Goal: Task Accomplishment & Management: Manage account settings

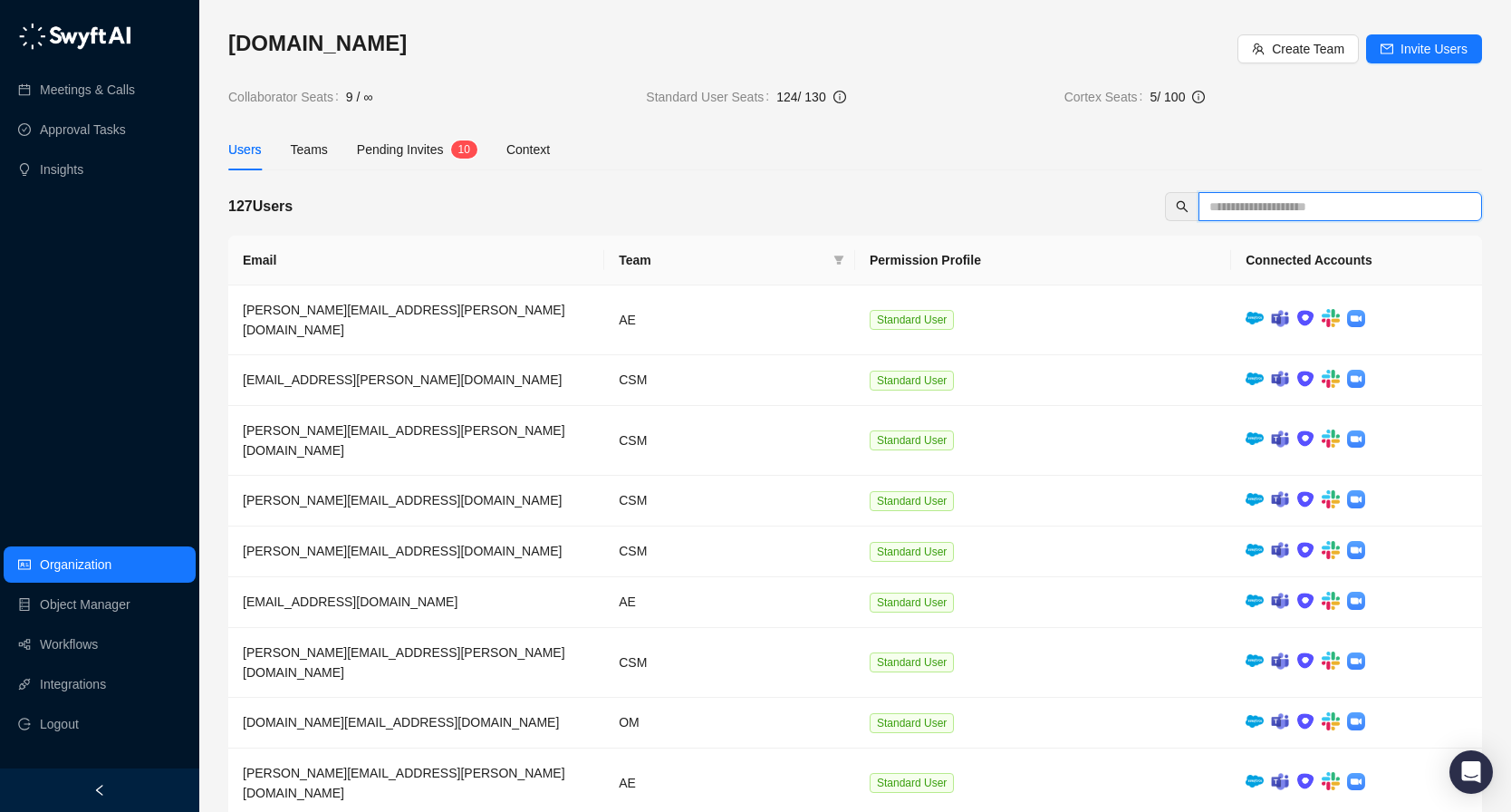
click at [1285, 204] on input "text" at bounding box center [1333, 207] width 247 height 20
click at [1421, 50] on span "Invite Users" at bounding box center [1434, 49] width 67 height 20
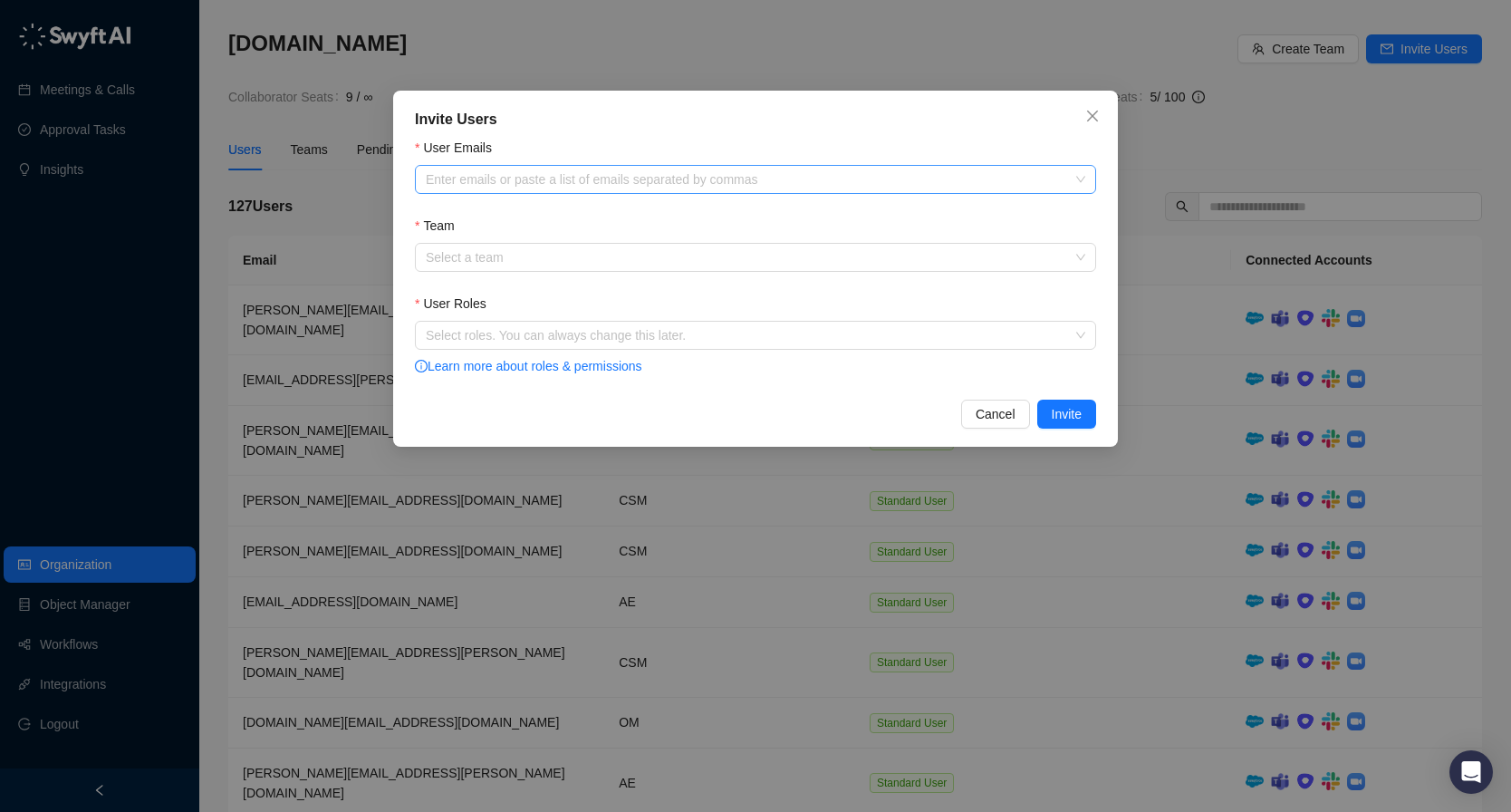
click at [962, 178] on div at bounding box center [745, 179] width 655 height 14
paste input "**********"
type input "**********"
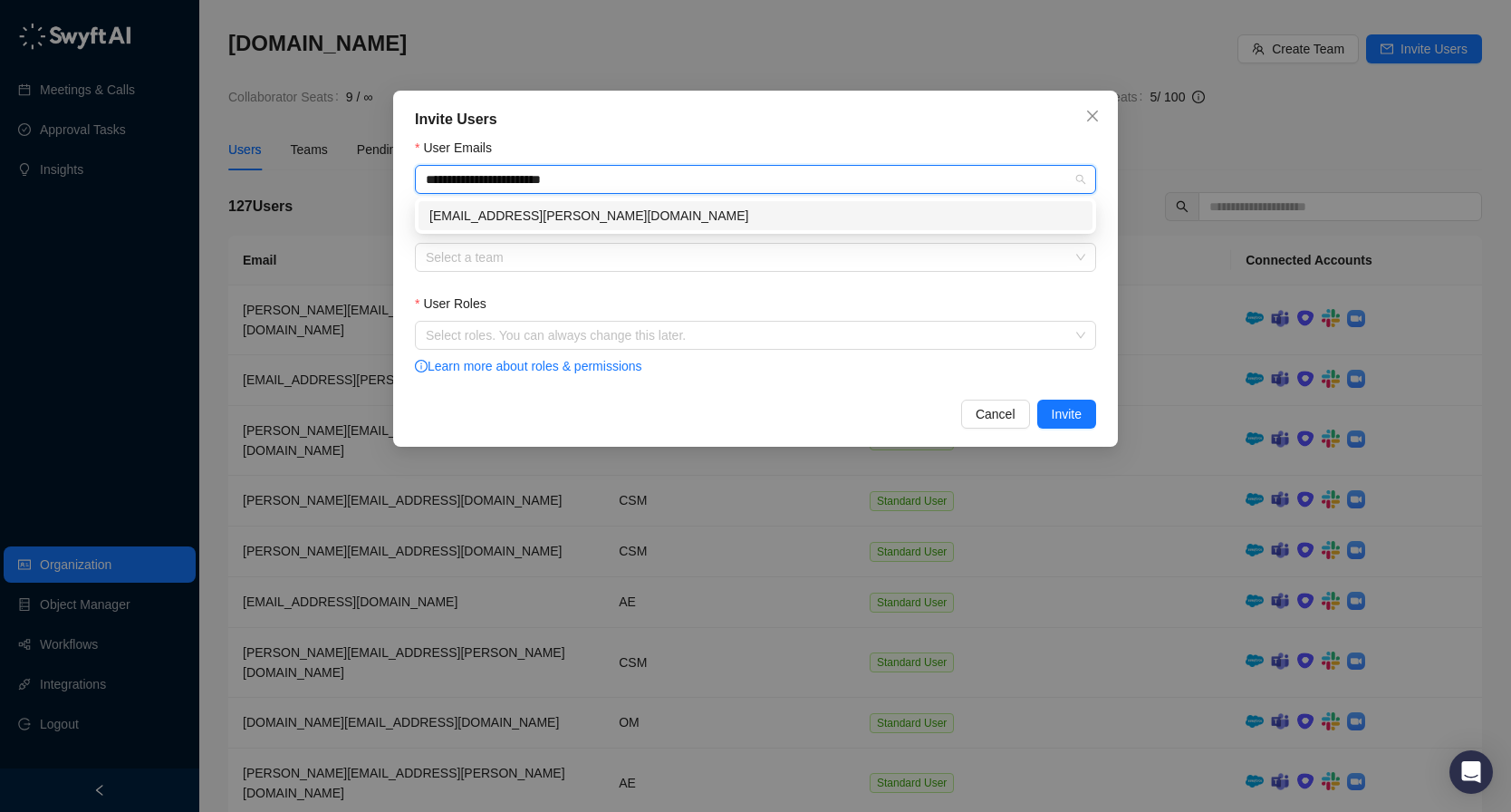
click at [733, 222] on div "[EMAIL_ADDRESS][PERSON_NAME][DOMAIN_NAME]" at bounding box center [756, 215] width 652 height 20
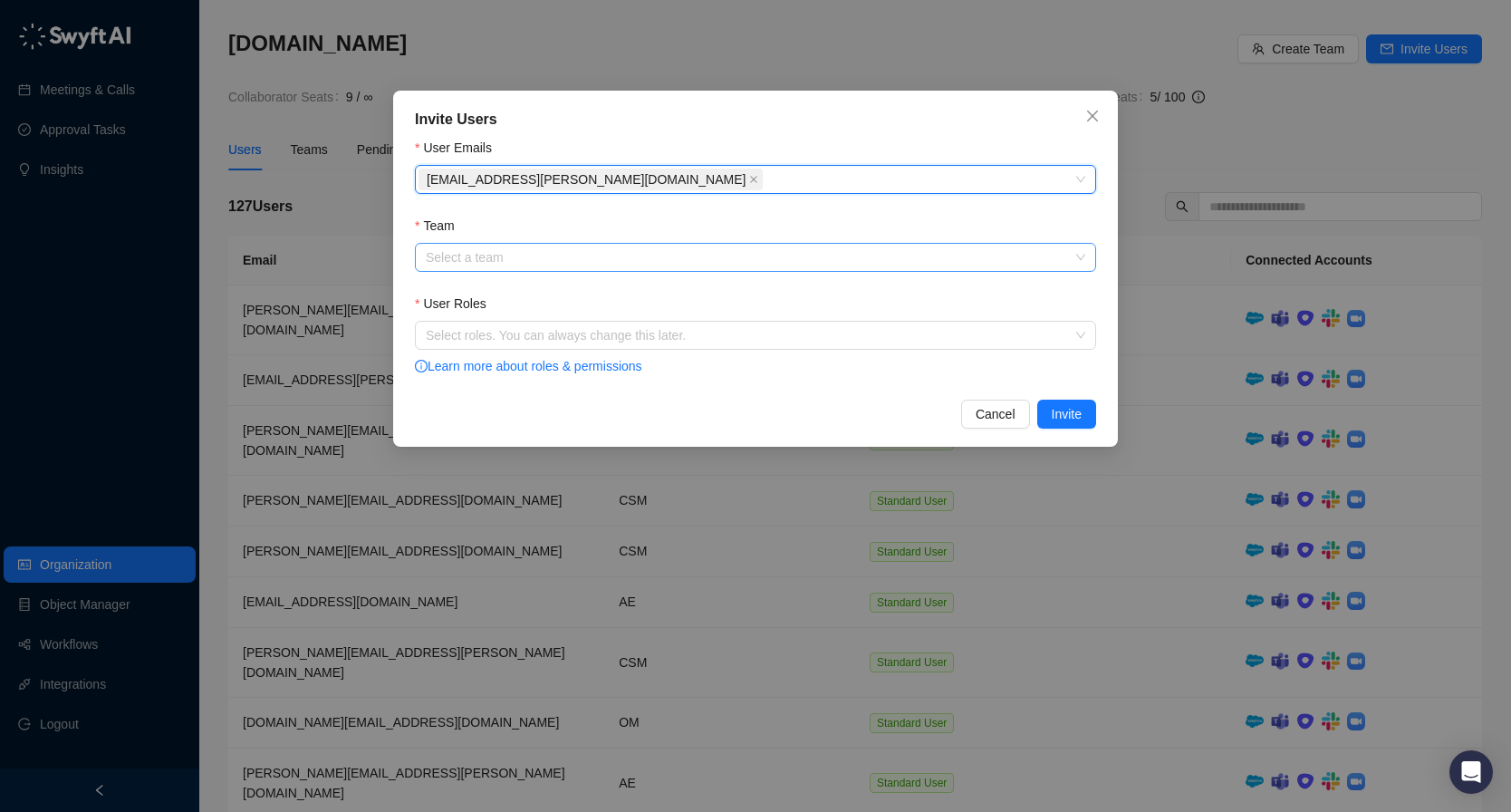
click at [669, 265] on input "Team" at bounding box center [750, 257] width 649 height 27
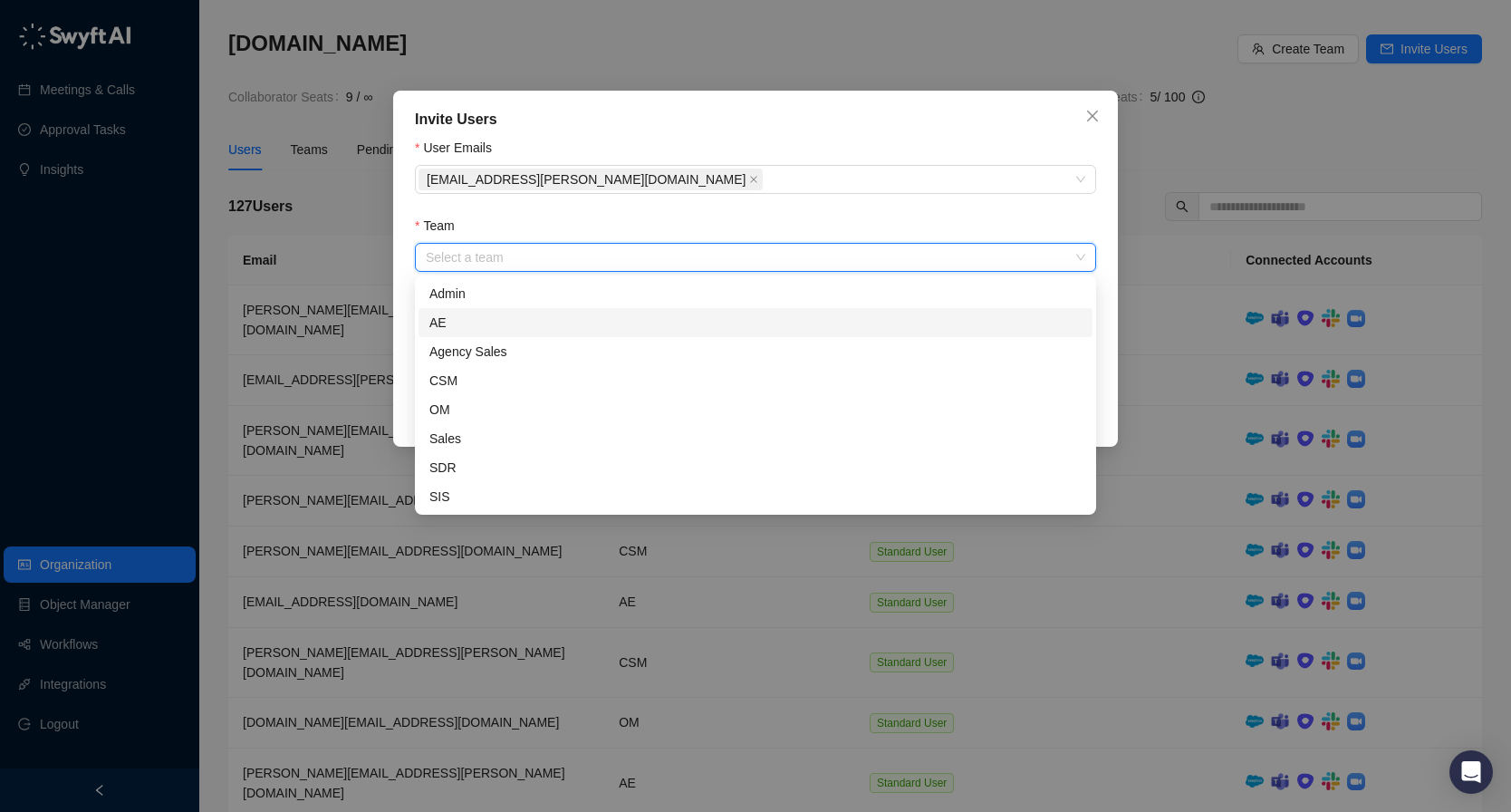
click at [596, 326] on div "AE" at bounding box center [756, 322] width 652 height 20
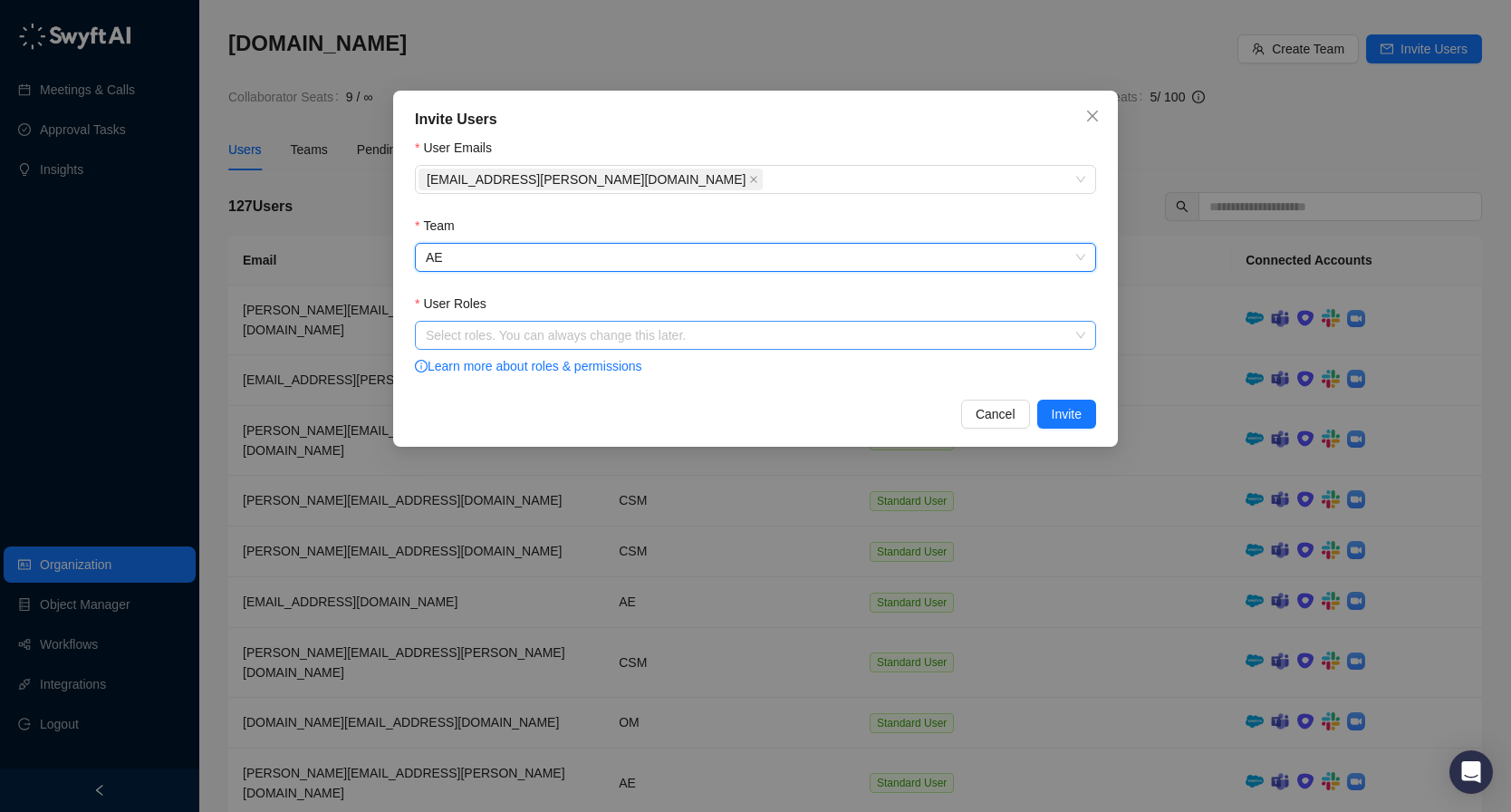
click at [608, 335] on div at bounding box center [745, 336] width 655 height 14
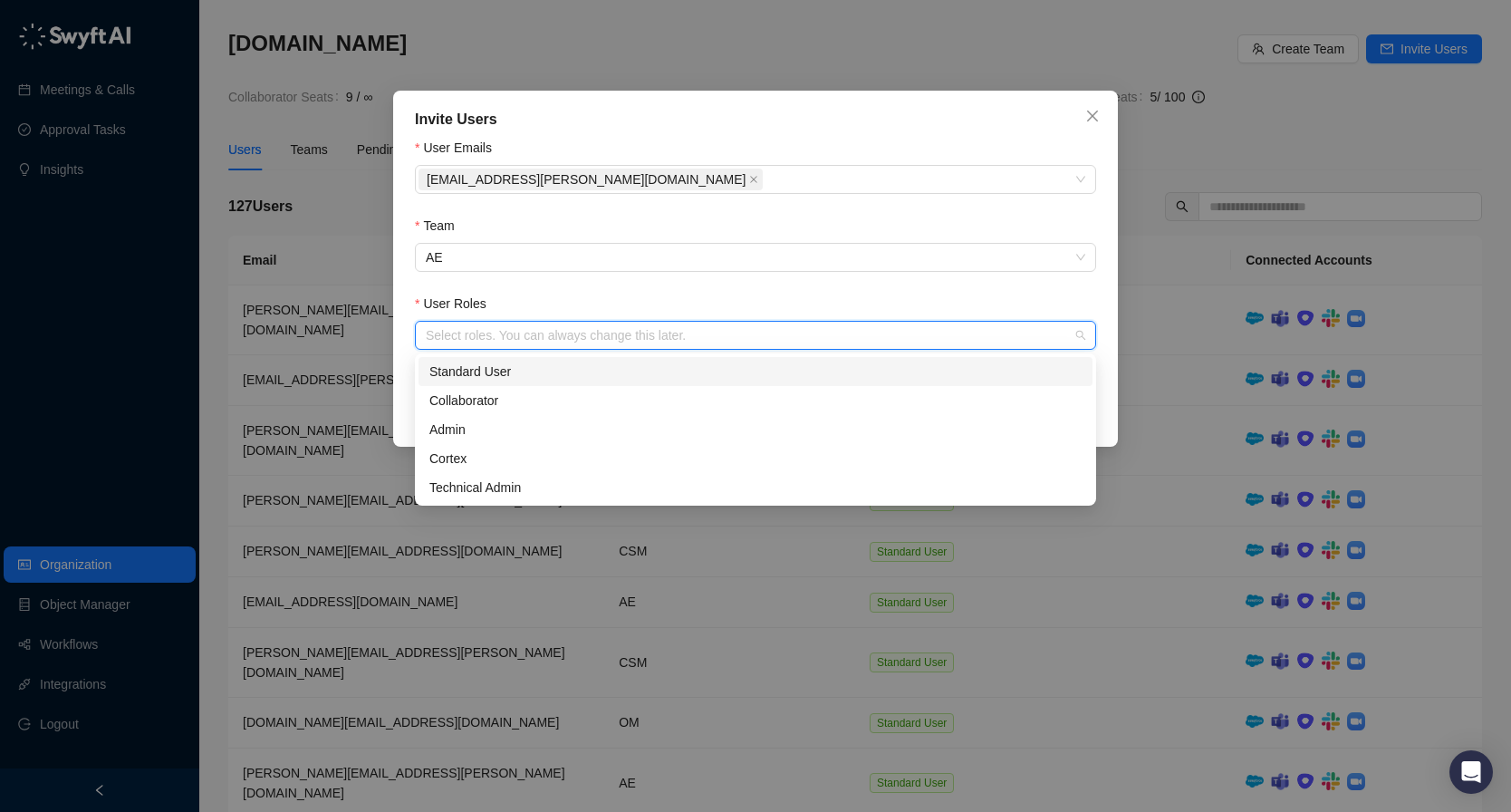
click at [579, 371] on div "Standard User" at bounding box center [756, 372] width 652 height 20
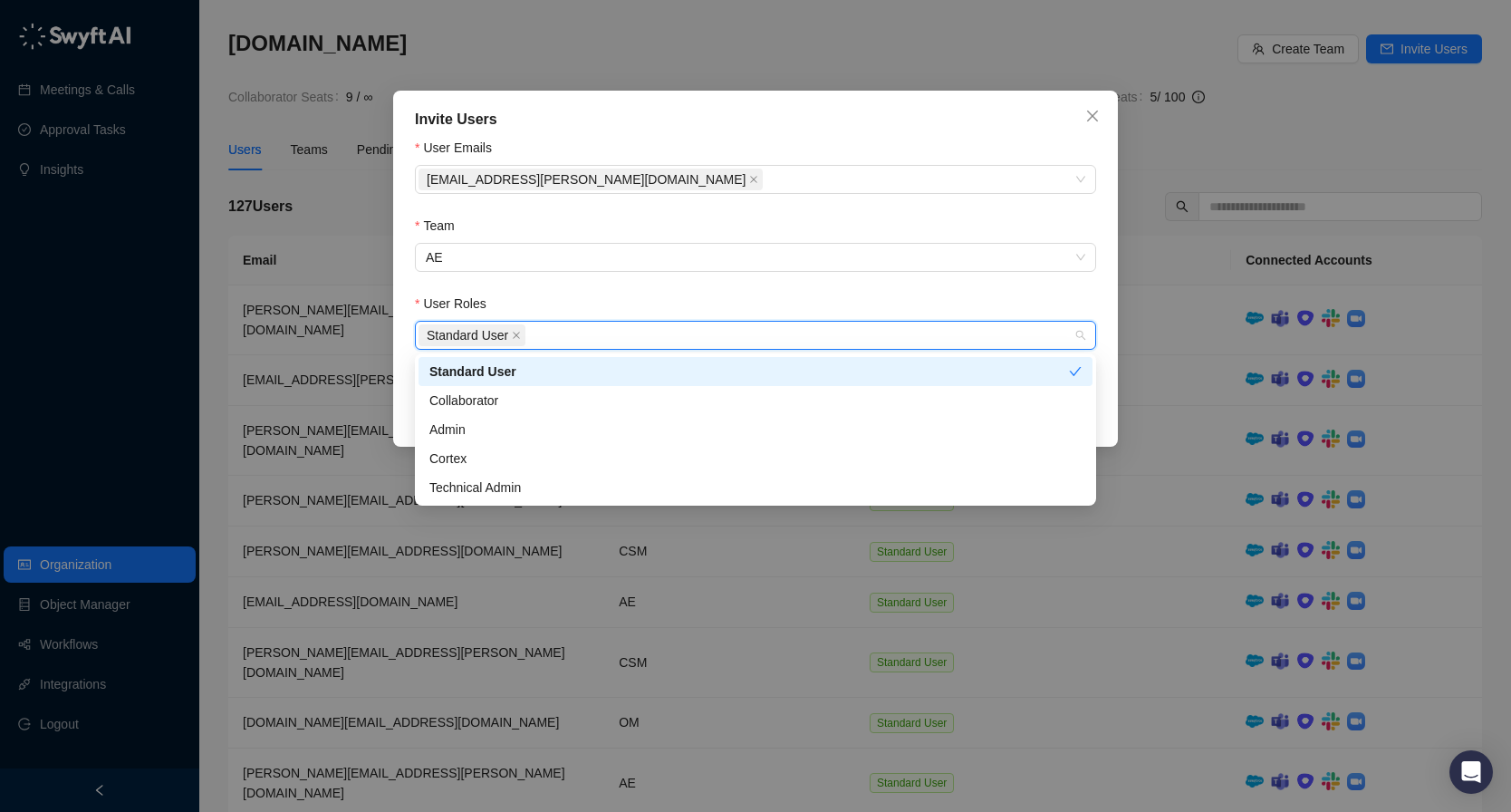
click at [1099, 377] on div "Invite Users User Emails [EMAIL_ADDRESS][PERSON_NAME][DOMAIN_NAME] Team AE User…" at bounding box center [755, 268] width 725 height 356
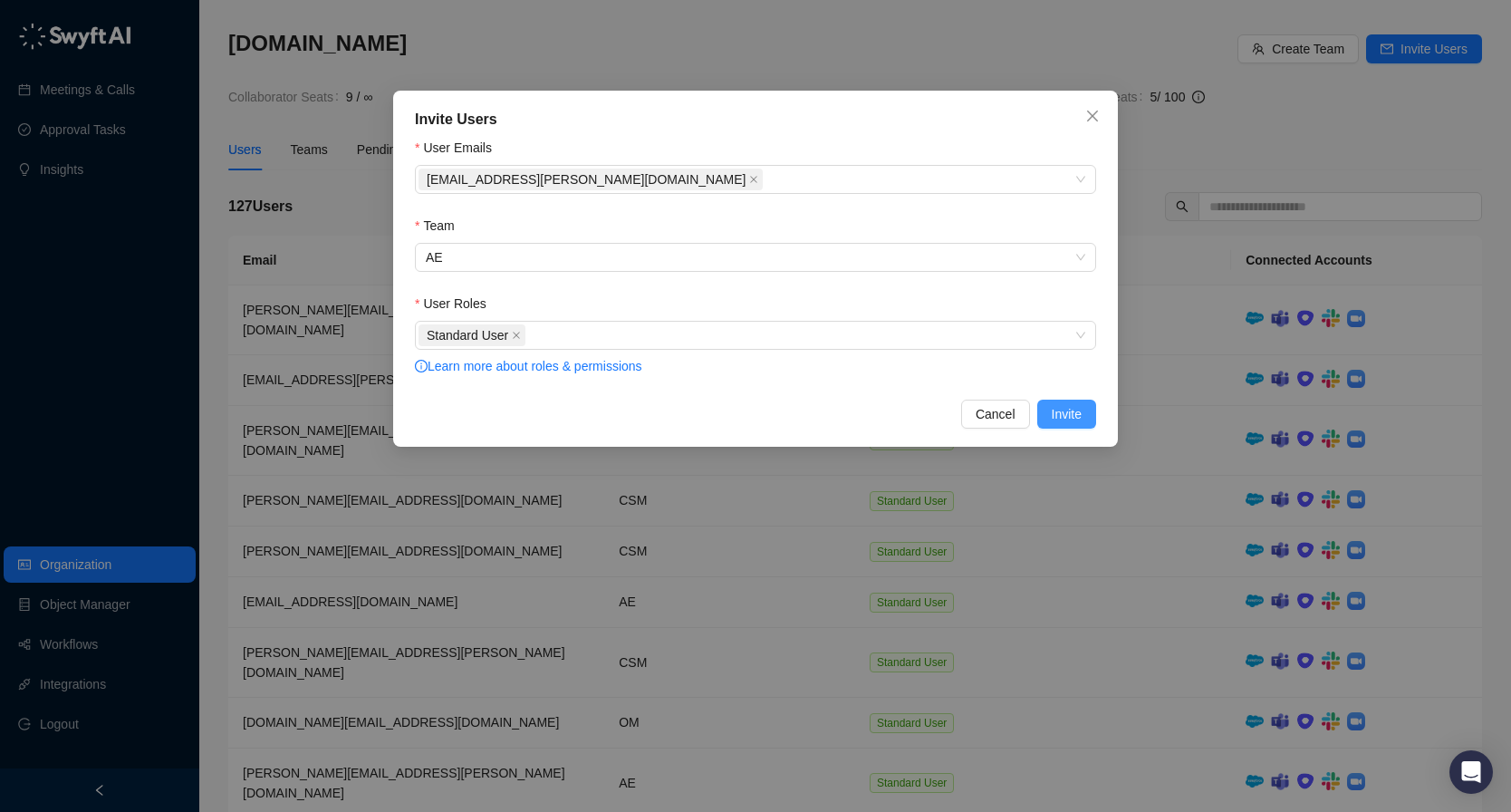
click at [1073, 406] on span "Invite" at bounding box center [1067, 413] width 30 height 20
